Goal: Information Seeking & Learning: Understand process/instructions

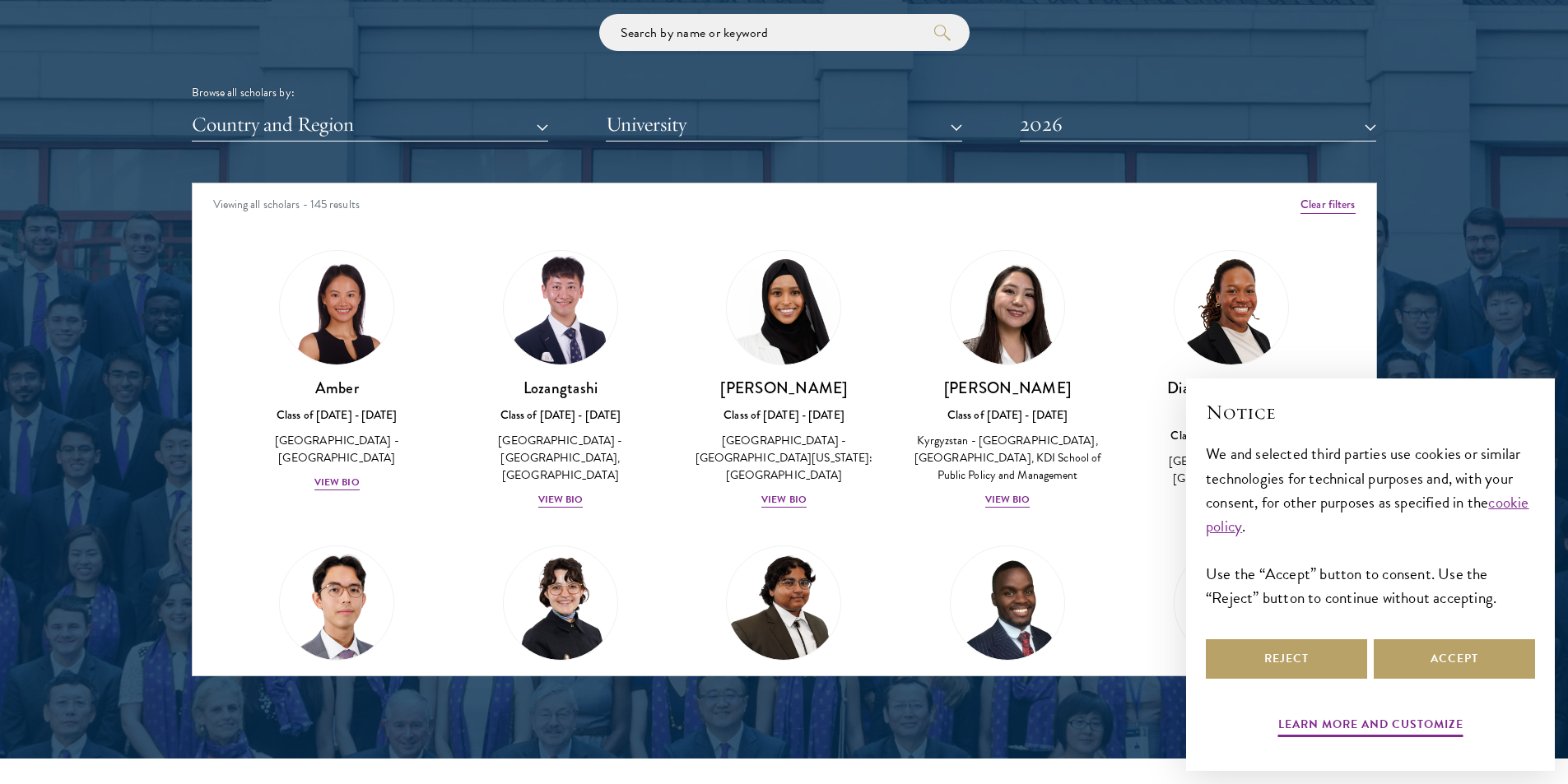
scroll to position [2001, 0]
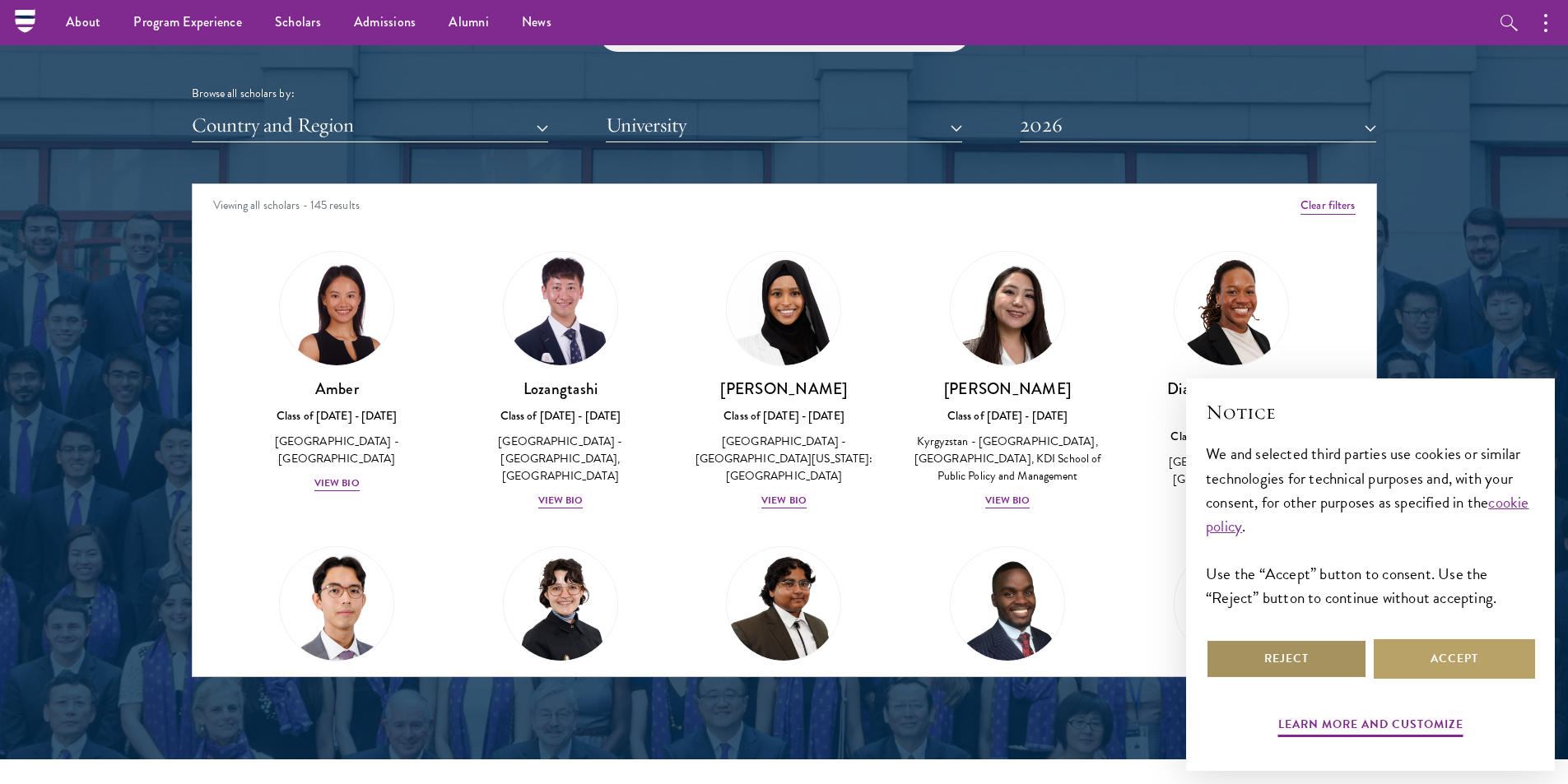
click at [1268, 642] on button "Reject" at bounding box center [1286, 659] width 161 height 40
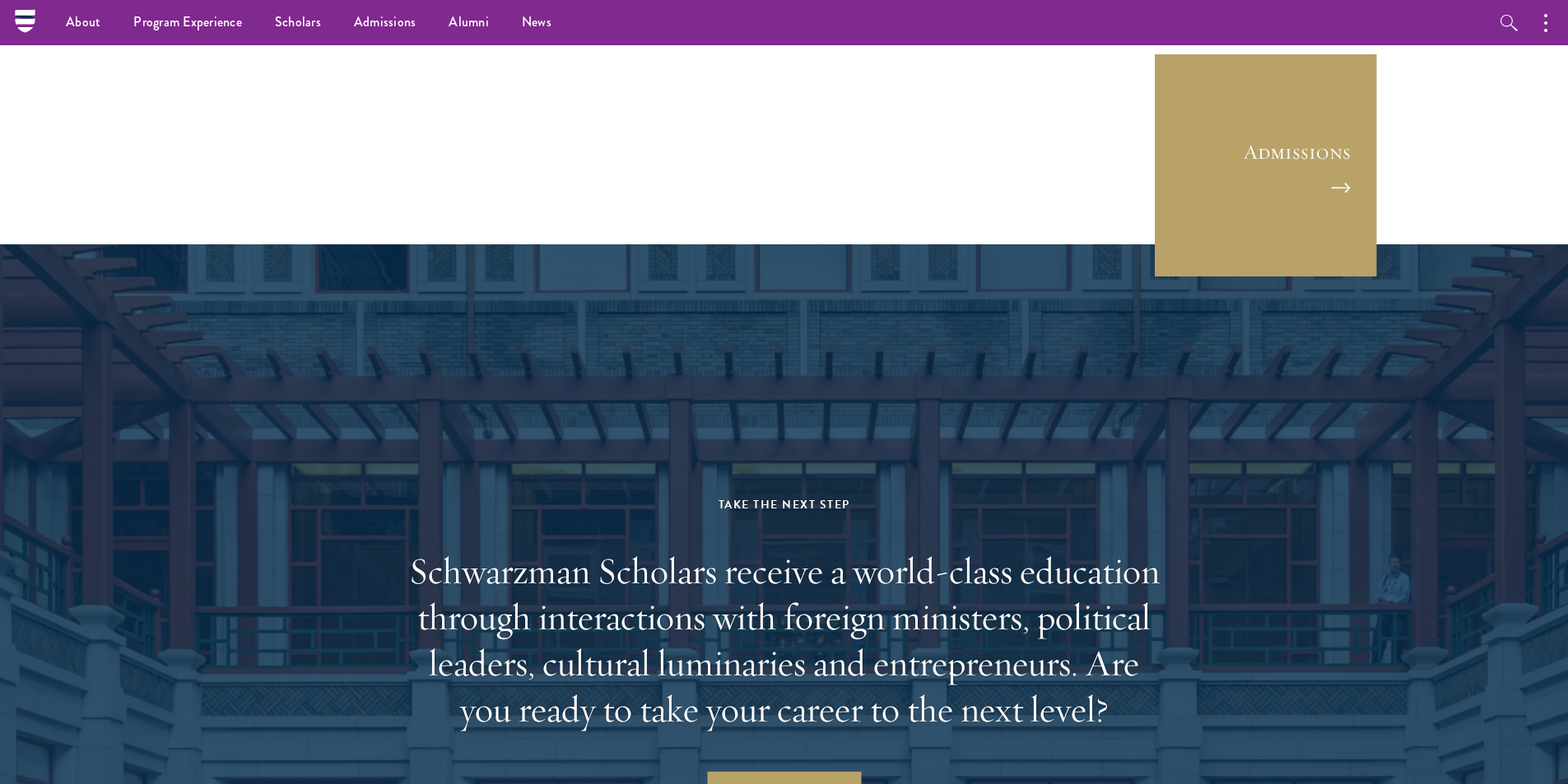
scroll to position [4553, 0]
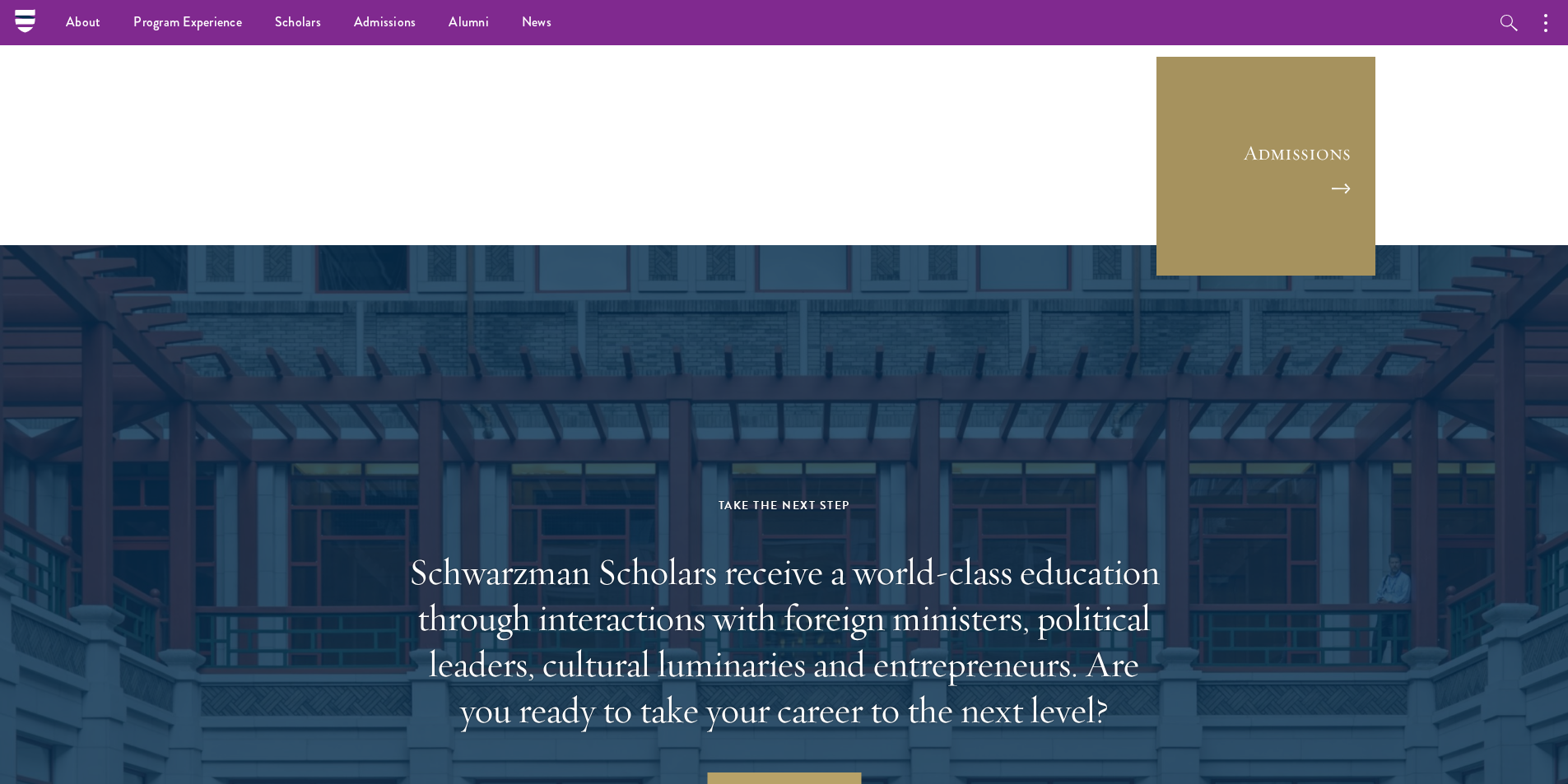
click at [1293, 185] on link "Admissions" at bounding box center [1266, 166] width 223 height 222
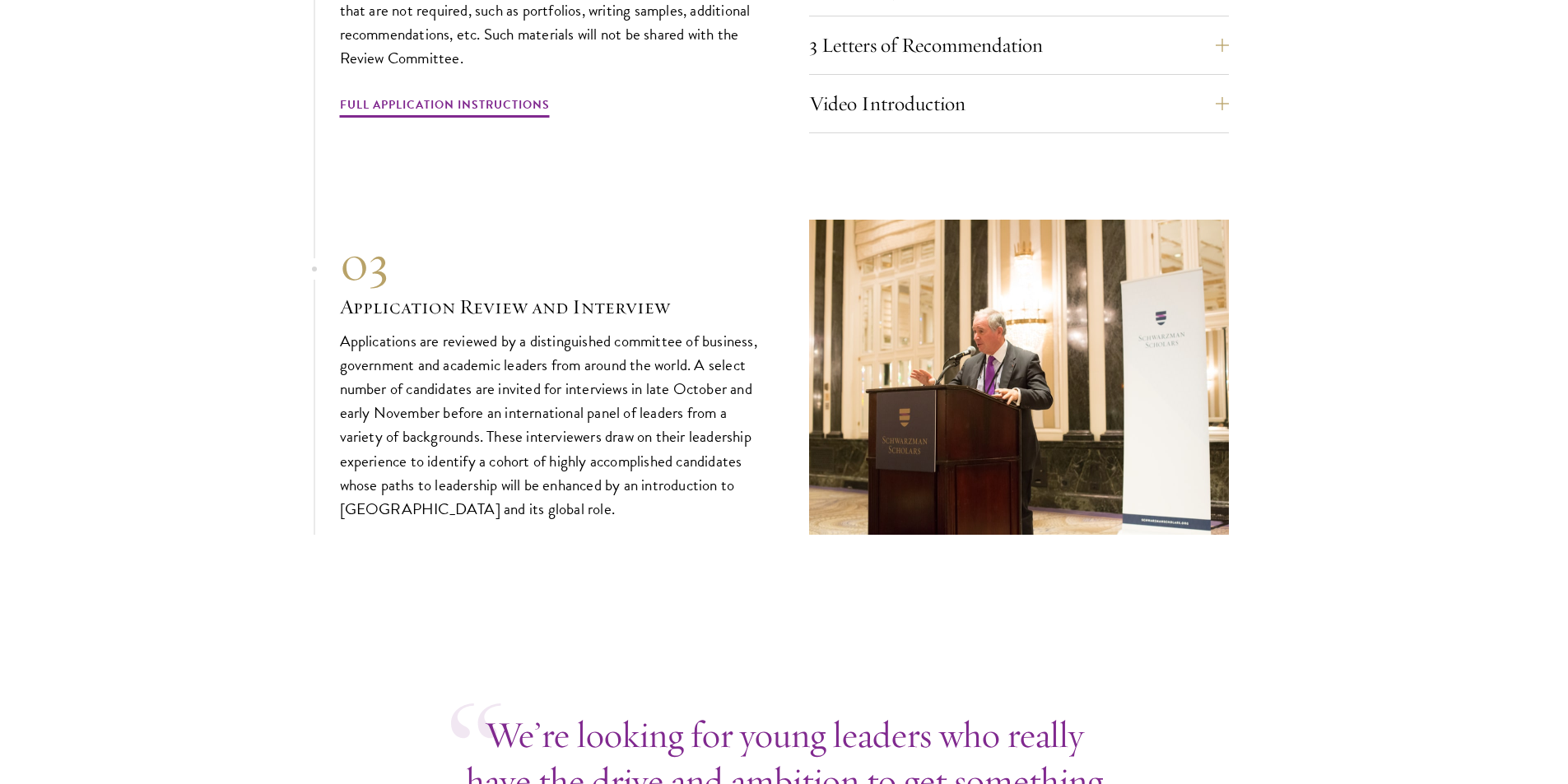
scroll to position [5429, 0]
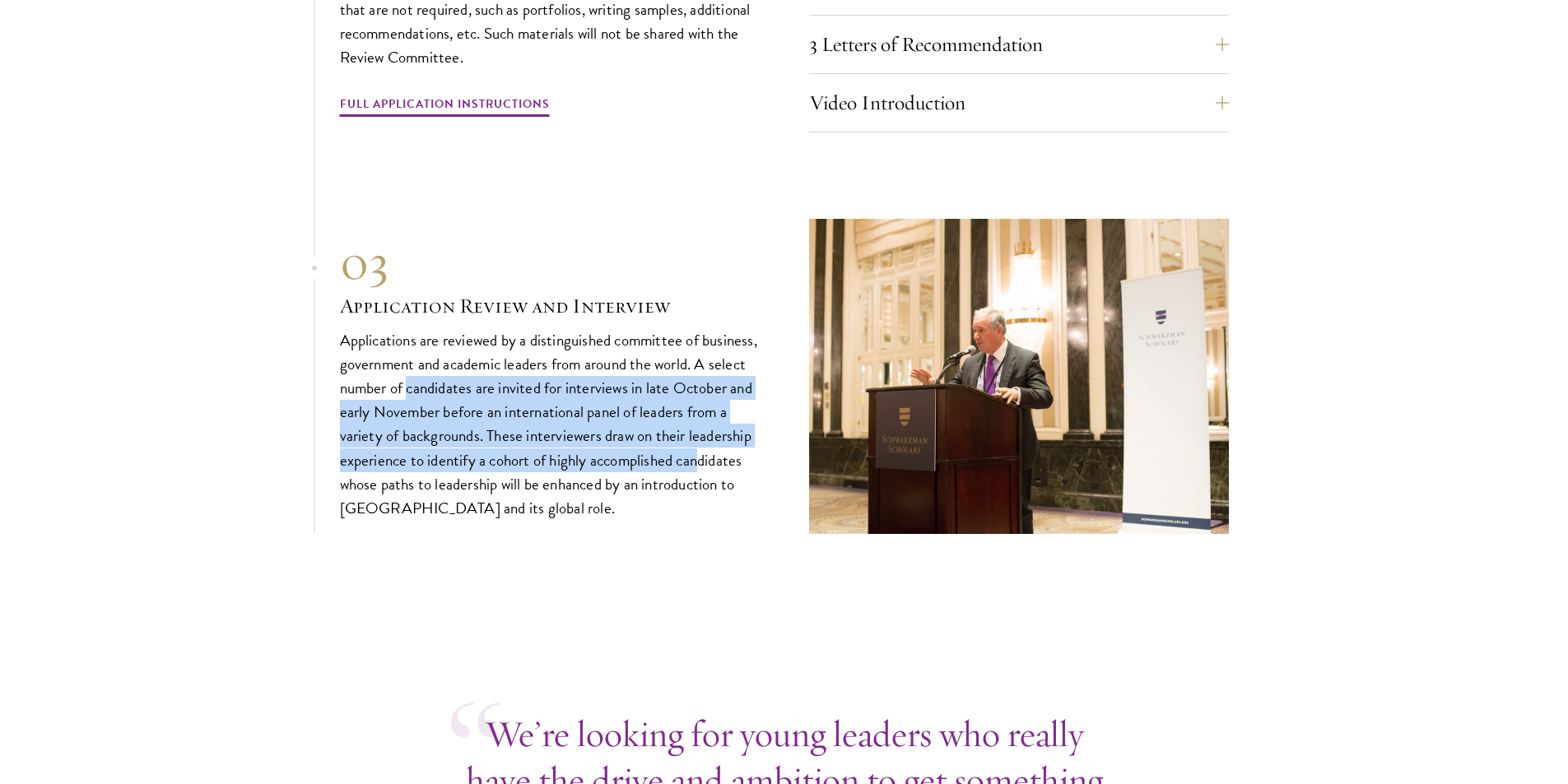
drag, startPoint x: 408, startPoint y: 364, endPoint x: 704, endPoint y: 427, distance: 302.6
click at [704, 427] on p "Applications are reviewed by a distinguished committee of business, government …" at bounding box center [550, 424] width 419 height 192
